Goal: Task Accomplishment & Management: Manage account settings

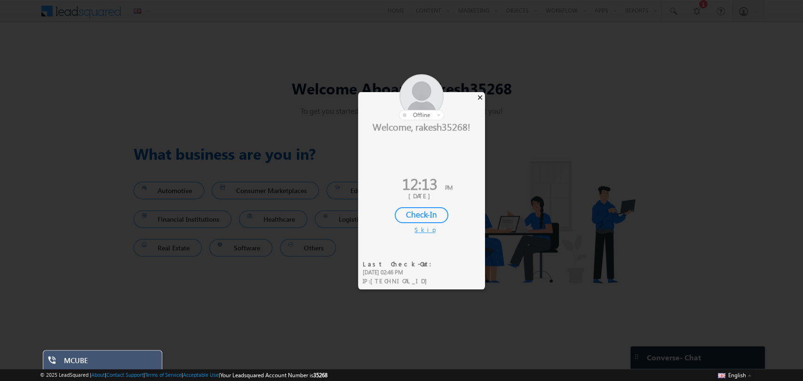
click at [480, 95] on div "×" at bounding box center [480, 97] width 10 height 10
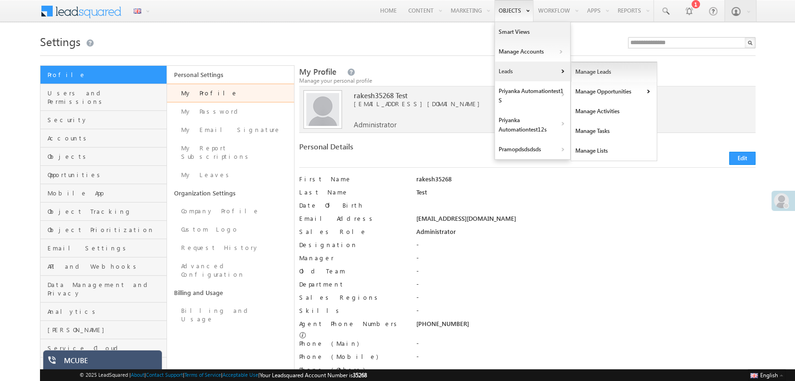
click at [602, 78] on link "Manage Leads" at bounding box center [614, 72] width 86 height 20
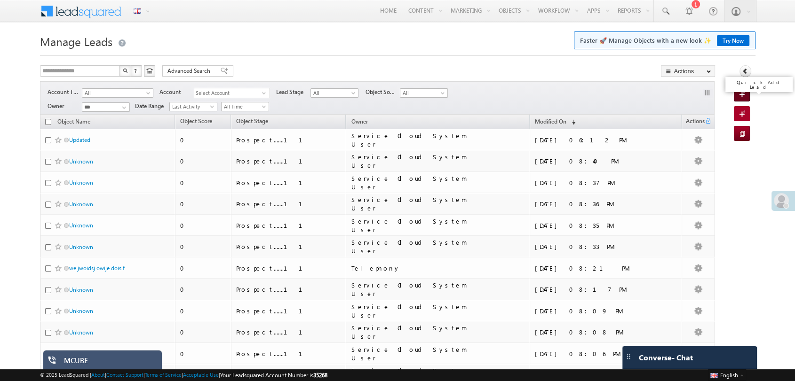
click at [736, 94] on link "Quick Add Lead" at bounding box center [742, 94] width 16 height 15
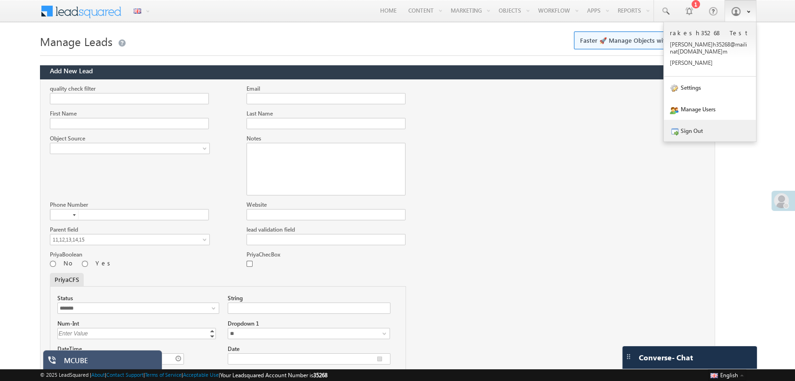
click at [697, 120] on link "Sign Out" at bounding box center [710, 131] width 92 height 22
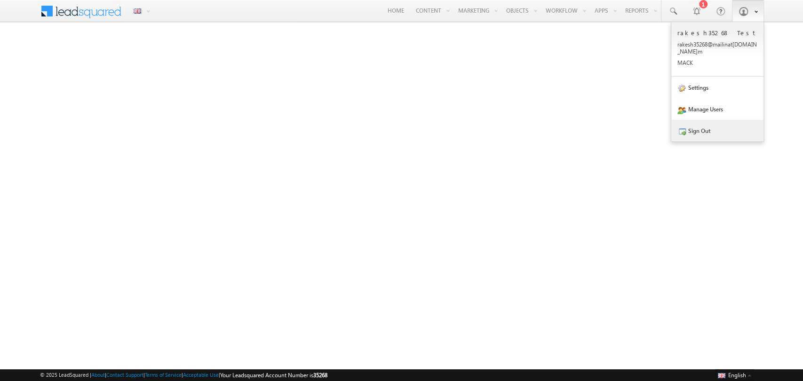
click at [707, 134] on link "Sign Out" at bounding box center [717, 131] width 92 height 22
